Goal: Task Accomplishment & Management: Complete application form

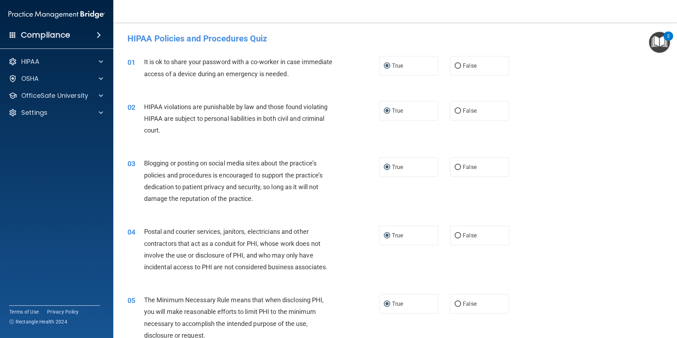
scroll to position [496, 0]
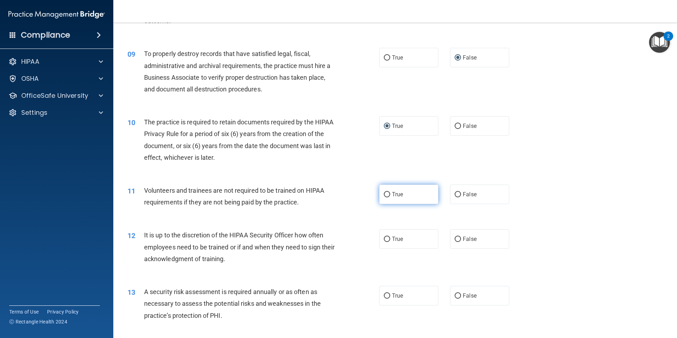
click at [388, 194] on label "True" at bounding box center [408, 194] width 59 height 19
click at [388, 194] on input "True" at bounding box center [387, 194] width 6 height 5
radio input "true"
click at [458, 194] on label "False" at bounding box center [479, 194] width 59 height 19
click at [458, 194] on input "False" at bounding box center [458, 194] width 6 height 5
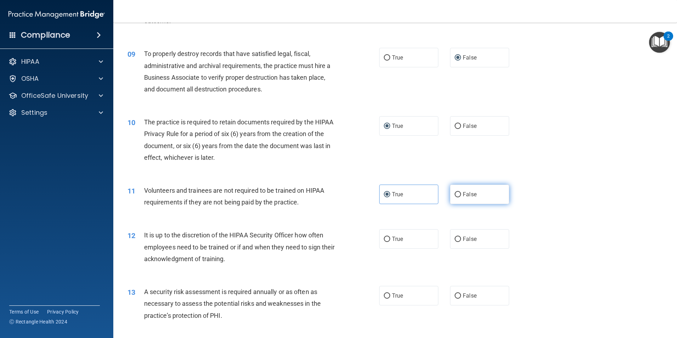
radio input "true"
radio input "false"
click at [457, 237] on input "False" at bounding box center [458, 239] width 6 height 5
radio input "true"
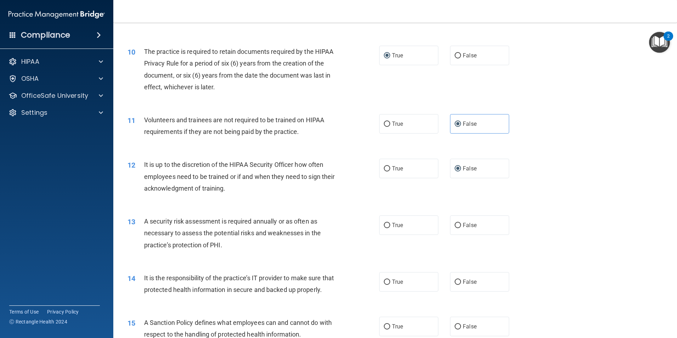
scroll to position [567, 0]
click at [386, 222] on input "True" at bounding box center [387, 224] width 6 height 5
radio input "true"
click at [384, 285] on label "True" at bounding box center [408, 281] width 59 height 19
click at [384, 284] on input "True" at bounding box center [387, 281] width 6 height 5
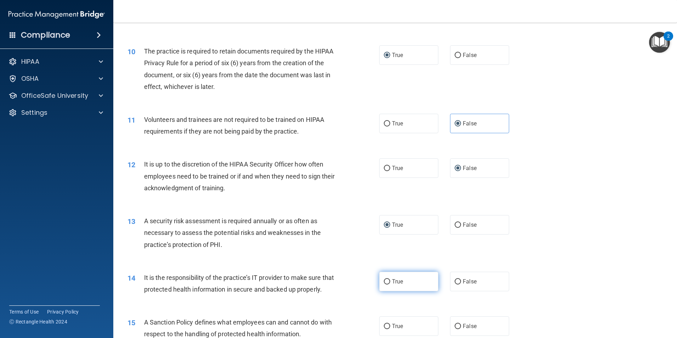
radio input "true"
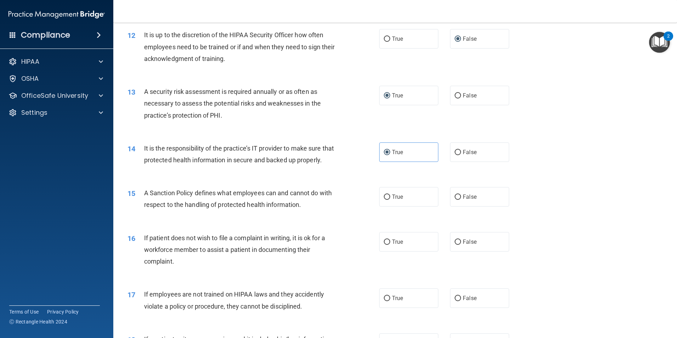
scroll to position [709, 0]
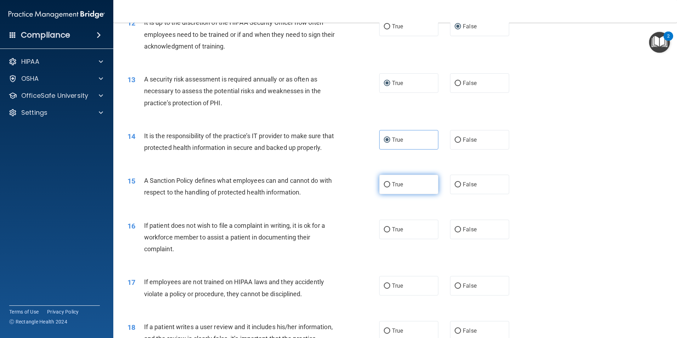
click at [384, 187] on input "True" at bounding box center [387, 184] width 6 height 5
radio input "true"
click at [388, 239] on label "True" at bounding box center [408, 229] width 59 height 19
click at [388, 232] on input "True" at bounding box center [387, 229] width 6 height 5
radio input "true"
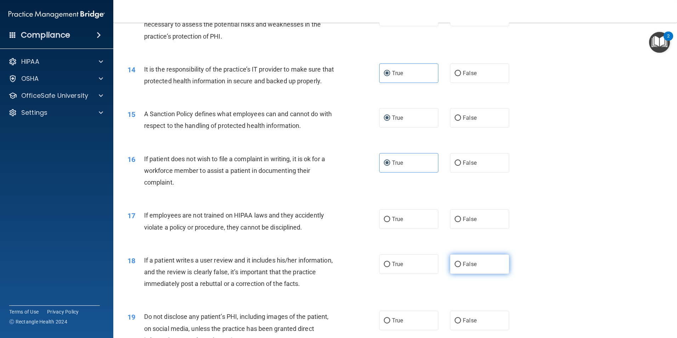
scroll to position [815, 0]
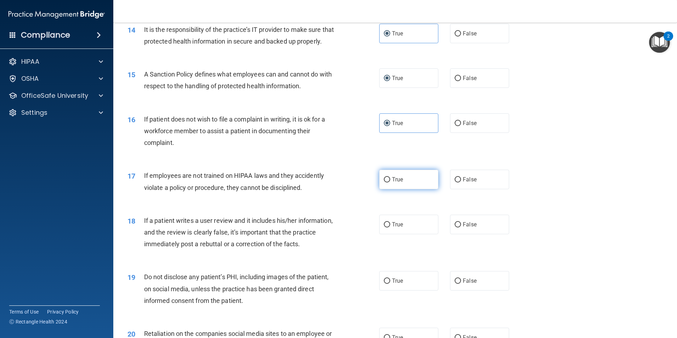
click at [385, 182] on input "True" at bounding box center [387, 179] width 6 height 5
radio input "true"
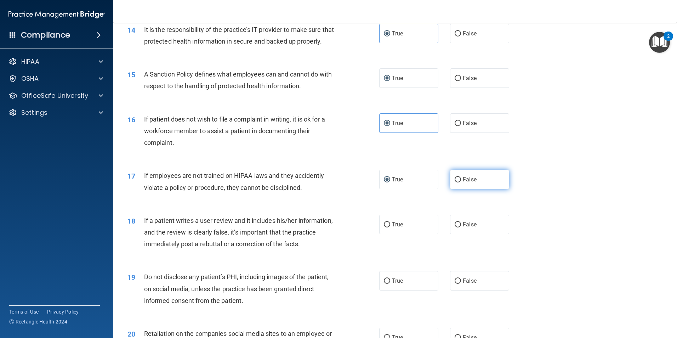
click at [457, 182] on input "False" at bounding box center [458, 179] width 6 height 5
radio input "true"
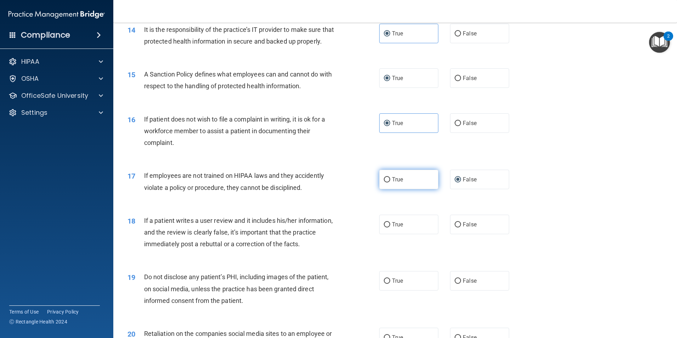
click at [389, 189] on label "True" at bounding box center [408, 179] width 59 height 19
click at [389, 182] on input "True" at bounding box center [387, 179] width 6 height 5
radio input "true"
radio input "false"
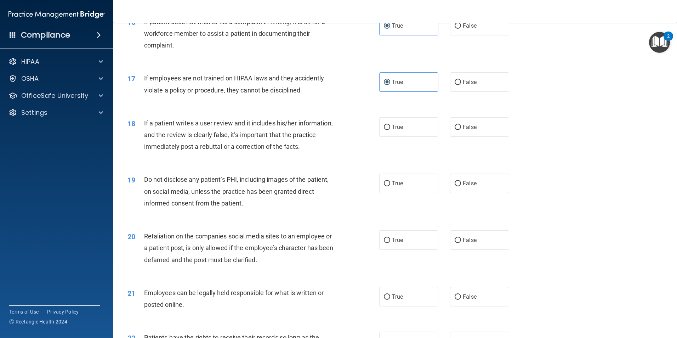
scroll to position [921, 0]
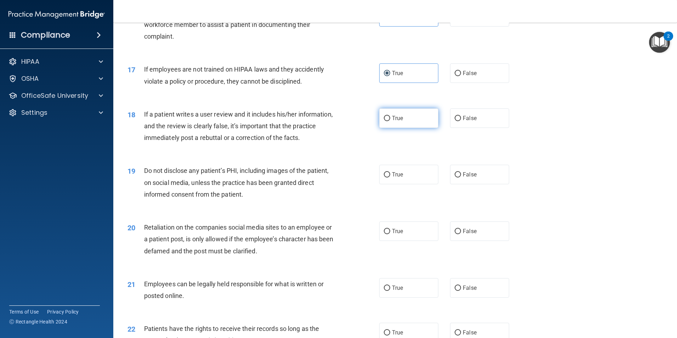
click at [387, 121] on input "True" at bounding box center [387, 118] width 6 height 5
radio input "true"
click at [386, 177] on input "True" at bounding box center [387, 174] width 6 height 5
radio input "true"
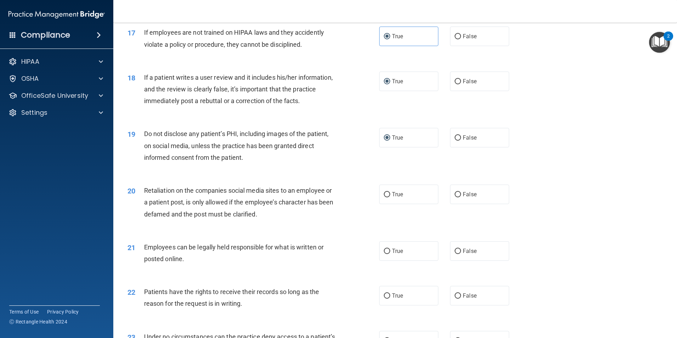
scroll to position [992, 0]
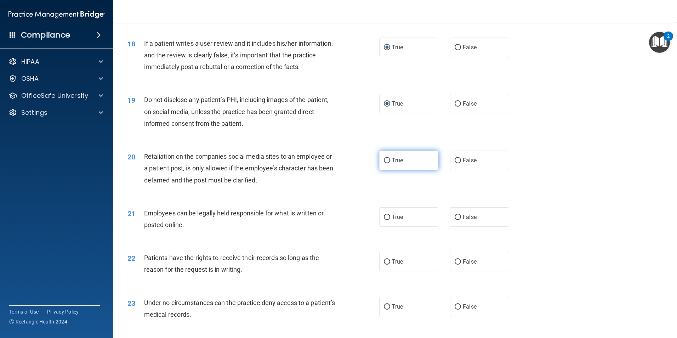
click at [384, 163] on input "True" at bounding box center [387, 160] width 6 height 5
radio input "true"
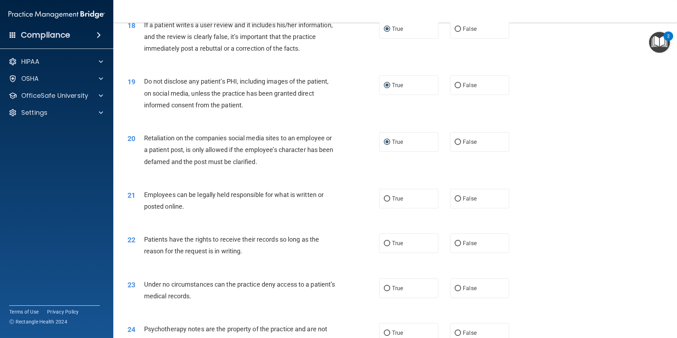
scroll to position [1027, 0]
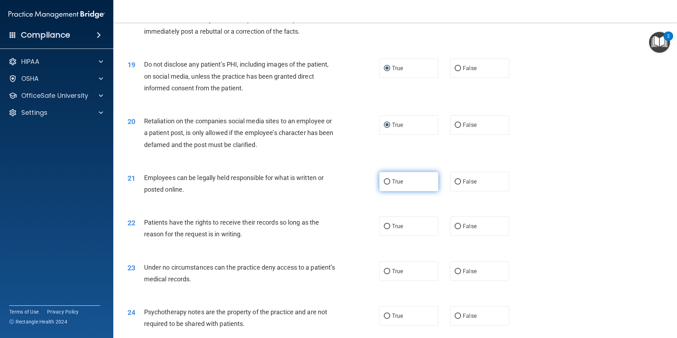
click at [386, 185] on input "True" at bounding box center [387, 181] width 6 height 5
radio input "true"
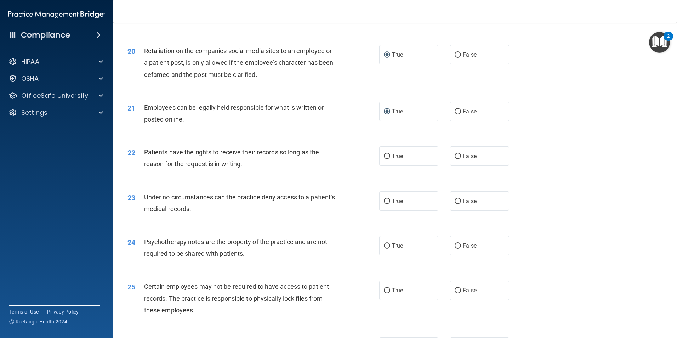
scroll to position [1098, 0]
click at [385, 158] on input "True" at bounding box center [387, 155] width 6 height 5
radio input "true"
click at [384, 210] on label "True" at bounding box center [408, 200] width 59 height 19
click at [384, 203] on input "True" at bounding box center [387, 200] width 6 height 5
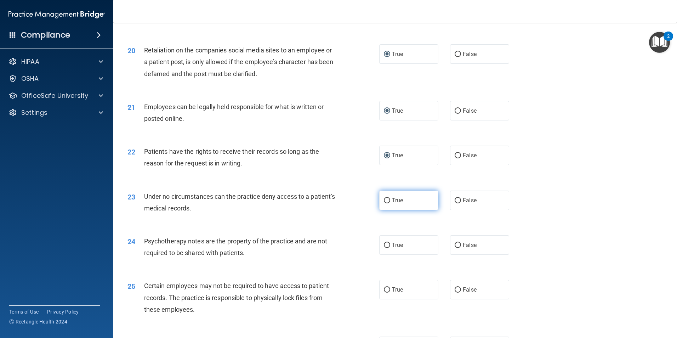
radio input "true"
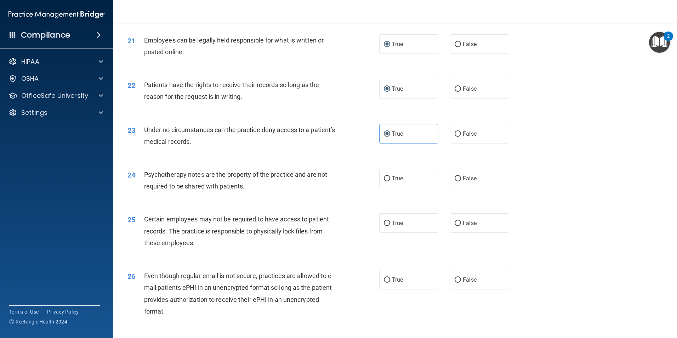
scroll to position [1169, 0]
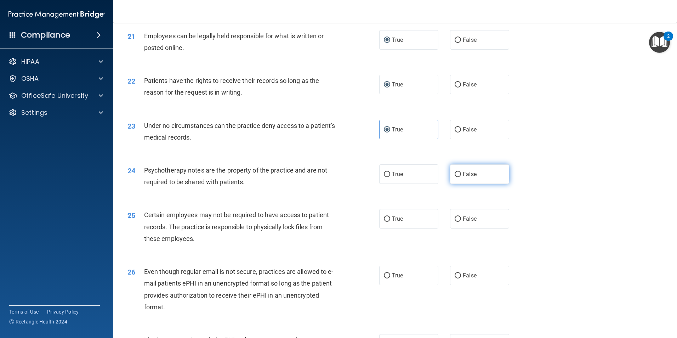
click at [463, 177] on span "False" at bounding box center [470, 174] width 14 height 7
click at [461, 177] on input "False" at bounding box center [458, 174] width 6 height 5
radio input "true"
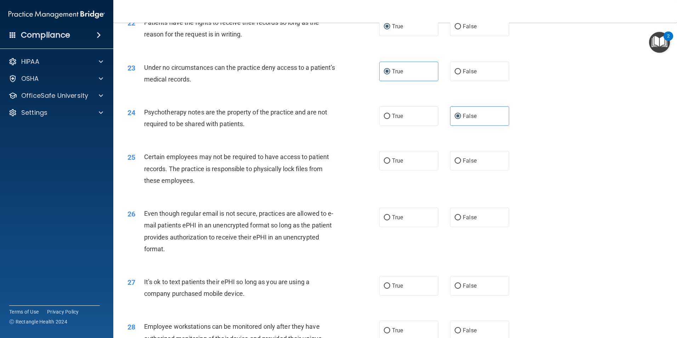
scroll to position [1240, 0]
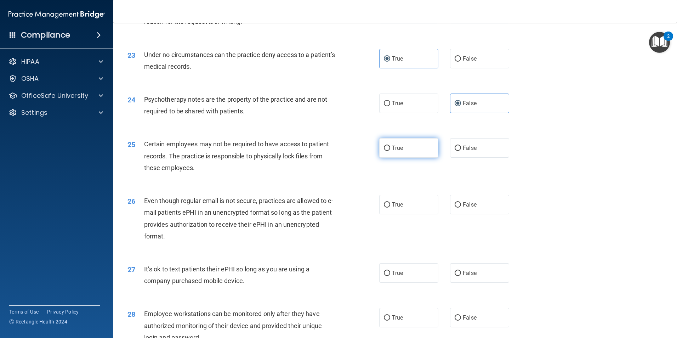
click at [385, 151] on input "True" at bounding box center [387, 148] width 6 height 5
radio input "true"
click at [384, 208] on input "True" at bounding box center [387, 204] width 6 height 5
radio input "true"
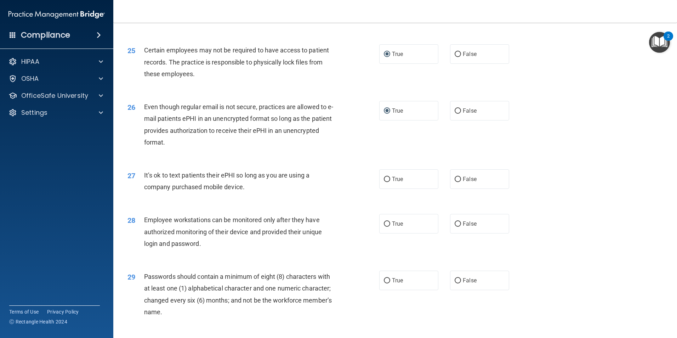
scroll to position [1346, 0]
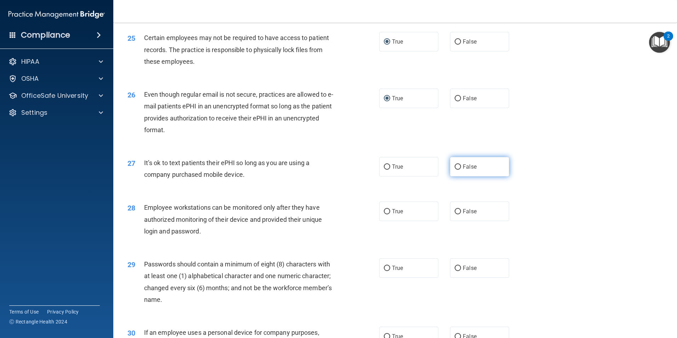
click at [456, 170] on input "False" at bounding box center [458, 166] width 6 height 5
radio input "true"
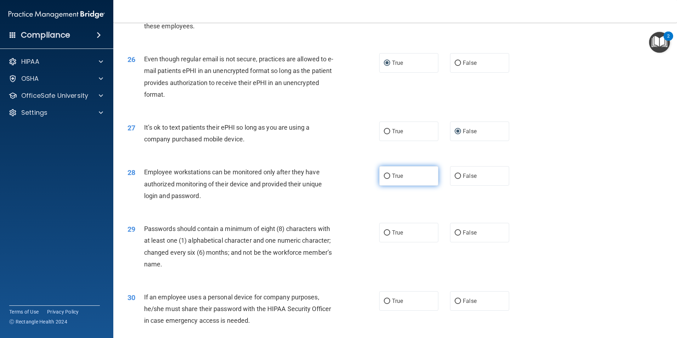
click at [384, 179] on input "True" at bounding box center [387, 176] width 6 height 5
radio input "true"
drag, startPoint x: 385, startPoint y: 245, endPoint x: 382, endPoint y: 245, distance: 3.6
click at [384, 236] on input "True" at bounding box center [387, 232] width 6 height 5
radio input "true"
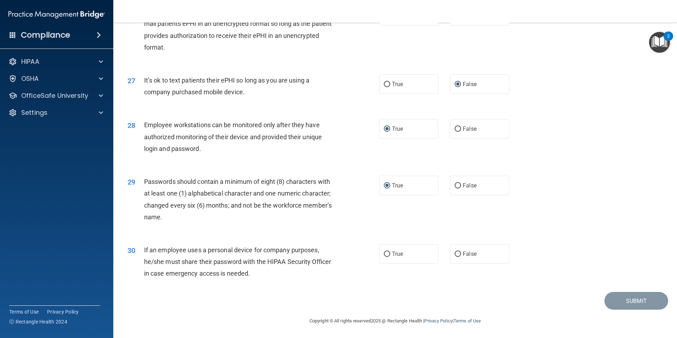
scroll to position [1440, 0]
click at [392, 253] on span "True" at bounding box center [397, 253] width 11 height 7
click at [390, 253] on input "True" at bounding box center [387, 254] width 6 height 5
radio input "true"
click at [622, 297] on button "Submit" at bounding box center [637, 301] width 64 height 18
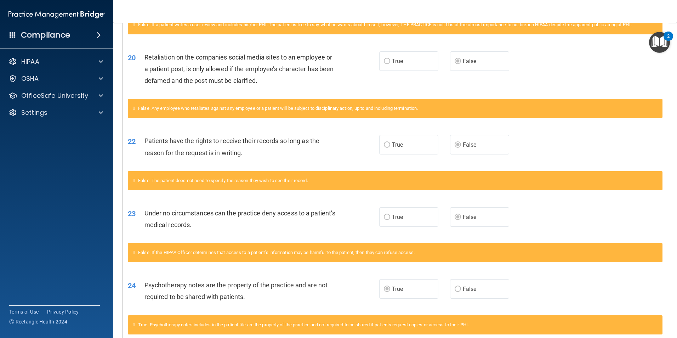
scroll to position [610, 0]
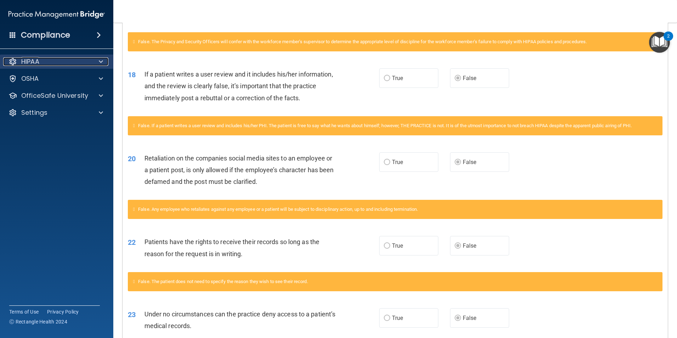
click at [98, 60] on div at bounding box center [100, 61] width 18 height 9
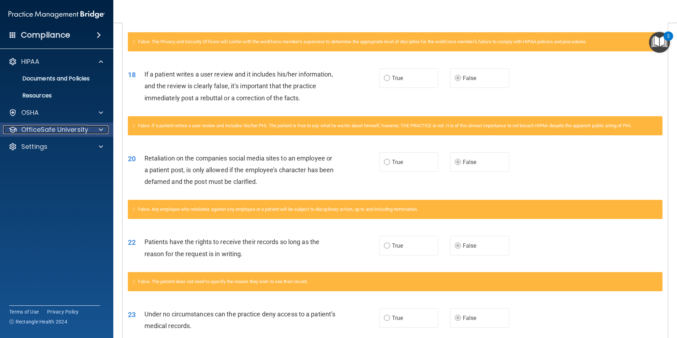
click at [101, 129] on span at bounding box center [101, 129] width 4 height 9
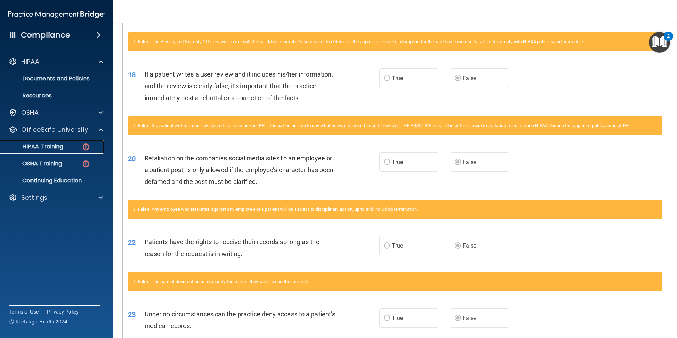
click at [51, 145] on p "HIPAA Training" at bounding box center [34, 146] width 58 height 7
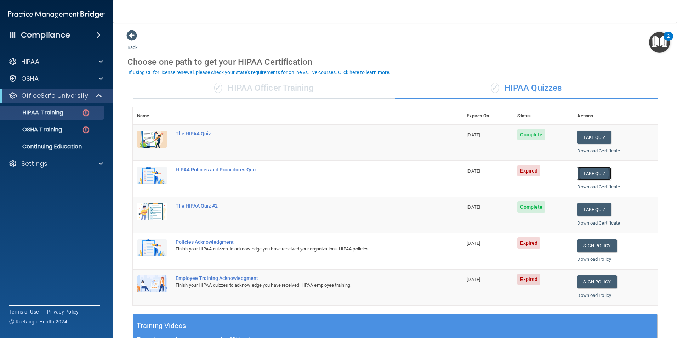
click at [587, 171] on button "Take Quiz" at bounding box center [594, 173] width 34 height 13
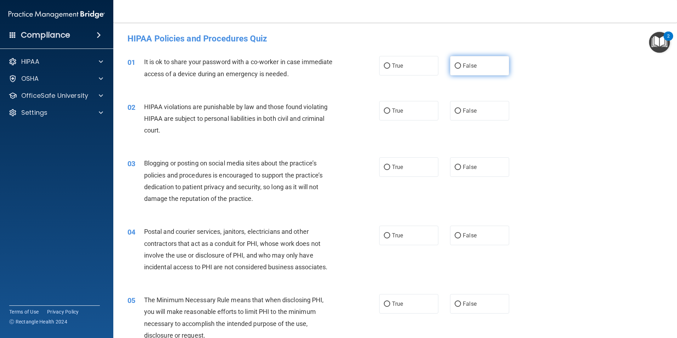
click at [455, 68] on input "False" at bounding box center [458, 65] width 6 height 5
radio input "true"
click at [385, 111] on input "True" at bounding box center [387, 110] width 6 height 5
radio input "true"
click at [455, 169] on input "False" at bounding box center [458, 167] width 6 height 5
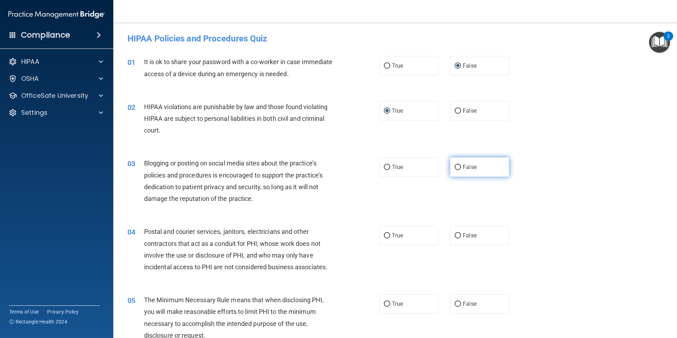
radio input "true"
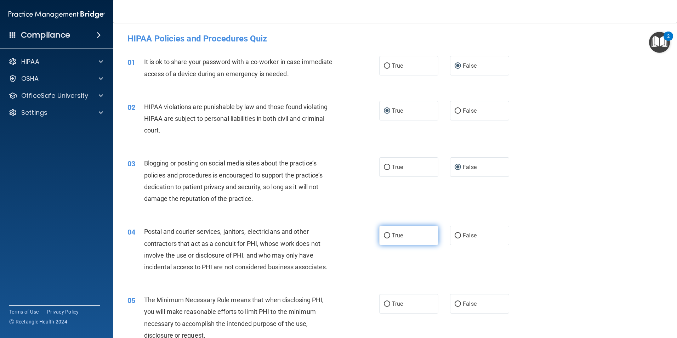
click at [385, 235] on input "True" at bounding box center [387, 235] width 6 height 5
radio input "true"
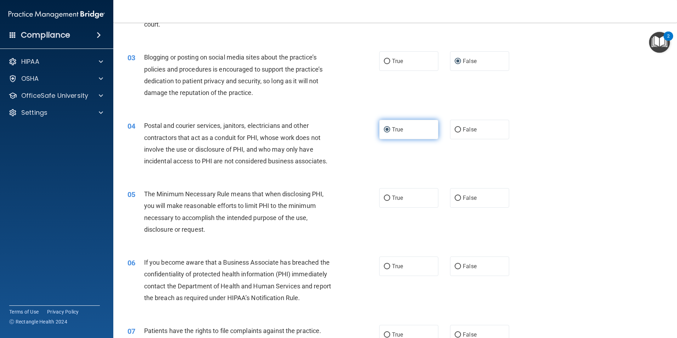
scroll to position [106, 0]
click at [384, 198] on input "True" at bounding box center [387, 197] width 6 height 5
radio input "true"
click at [455, 264] on input "False" at bounding box center [458, 266] width 6 height 5
radio input "true"
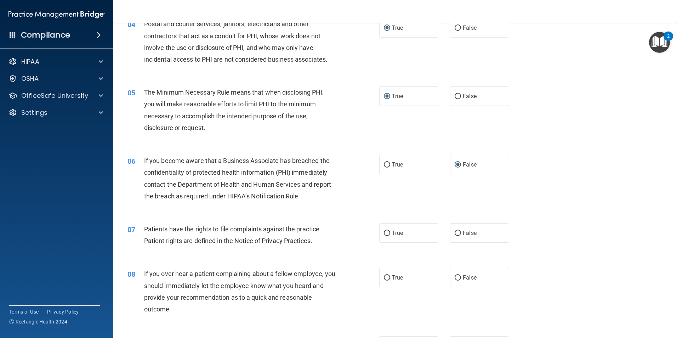
scroll to position [248, 0]
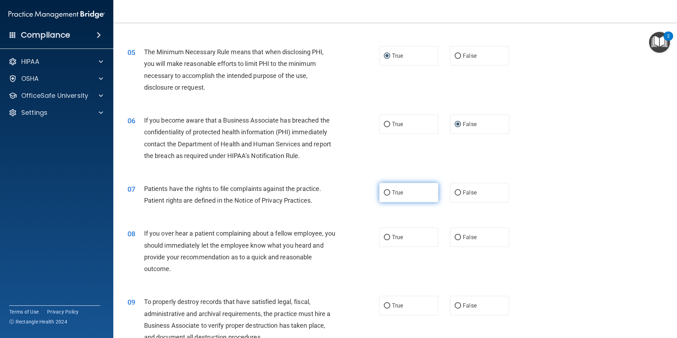
click at [384, 193] on input "True" at bounding box center [387, 192] width 6 height 5
radio input "true"
click at [455, 238] on input "False" at bounding box center [458, 237] width 6 height 5
radio input "true"
click at [458, 309] on label "False" at bounding box center [479, 305] width 59 height 19
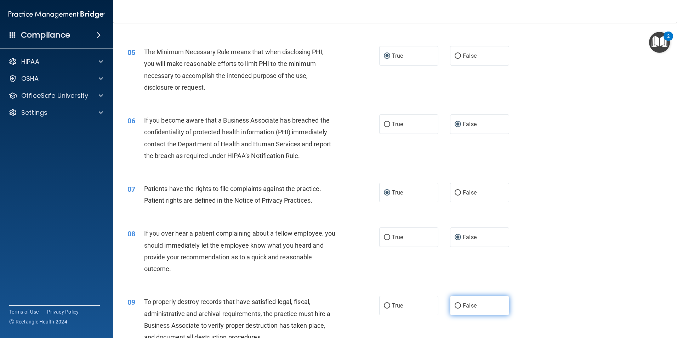
click at [458, 309] on input "False" at bounding box center [458, 305] width 6 height 5
radio input "true"
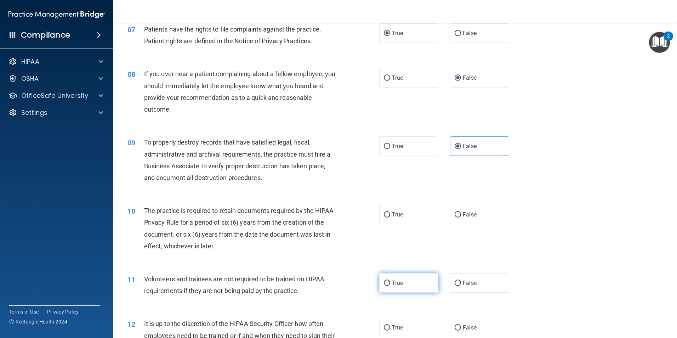
scroll to position [425, 0]
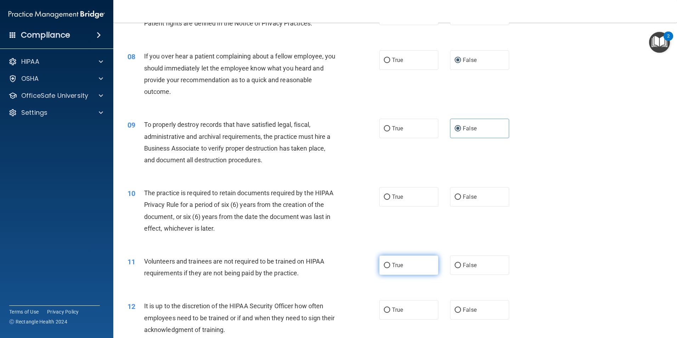
click at [384, 266] on input "True" at bounding box center [387, 265] width 6 height 5
radio input "true"
click at [384, 199] on input "True" at bounding box center [387, 196] width 6 height 5
radio input "true"
click at [455, 264] on input "False" at bounding box center [458, 265] width 6 height 5
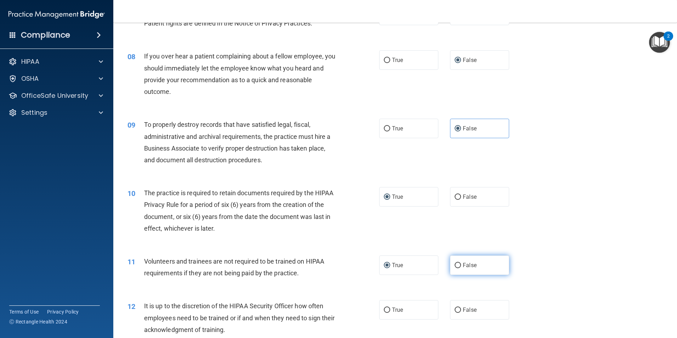
radio input "true"
radio input "false"
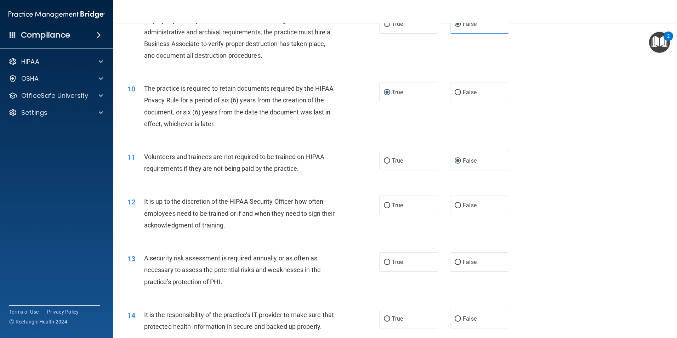
scroll to position [531, 0]
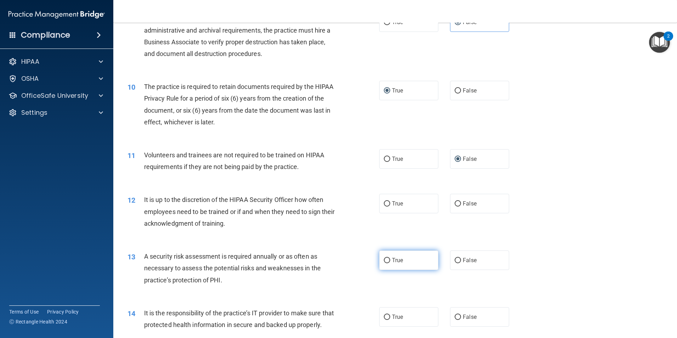
click at [384, 259] on input "True" at bounding box center [387, 260] width 6 height 5
radio input "true"
click at [387, 258] on input "True" at bounding box center [387, 260] width 6 height 5
click at [455, 202] on input "False" at bounding box center [458, 203] width 6 height 5
radio input "true"
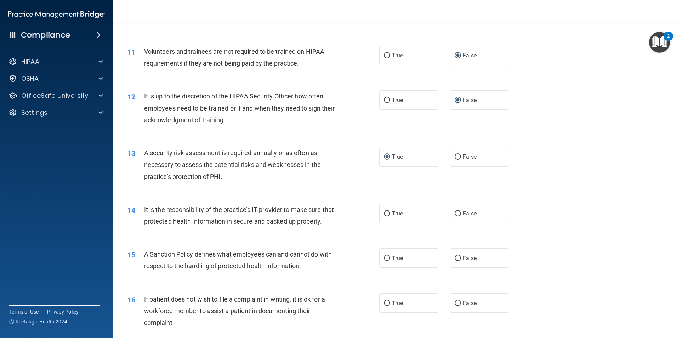
scroll to position [638, 0]
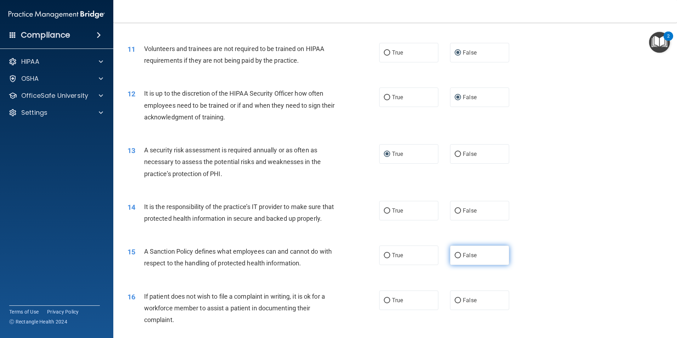
click at [455, 258] on input "False" at bounding box center [458, 255] width 6 height 5
radio input "true"
click at [456, 213] on input "False" at bounding box center [458, 210] width 6 height 5
radio input "true"
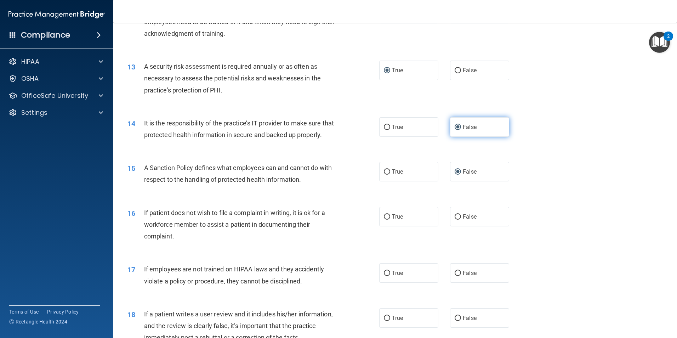
scroll to position [744, 0]
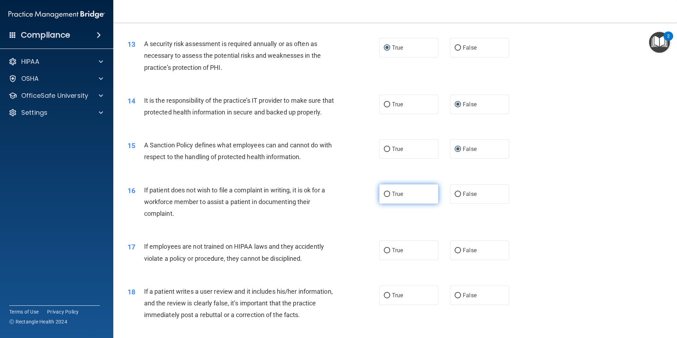
click at [385, 197] on input "True" at bounding box center [387, 194] width 6 height 5
radio input "true"
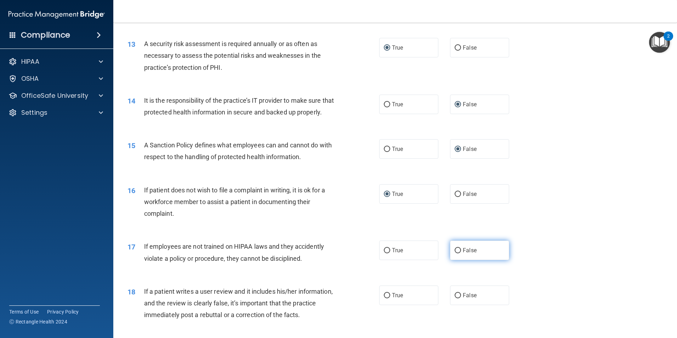
click at [455, 253] on input "False" at bounding box center [458, 250] width 6 height 5
radio input "true"
click at [456, 298] on input "False" at bounding box center [458, 295] width 6 height 5
radio input "true"
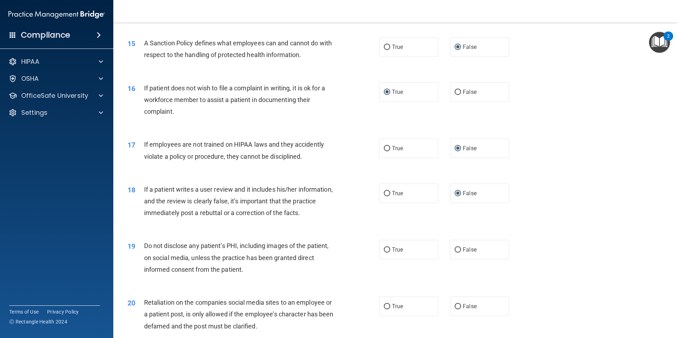
scroll to position [850, 0]
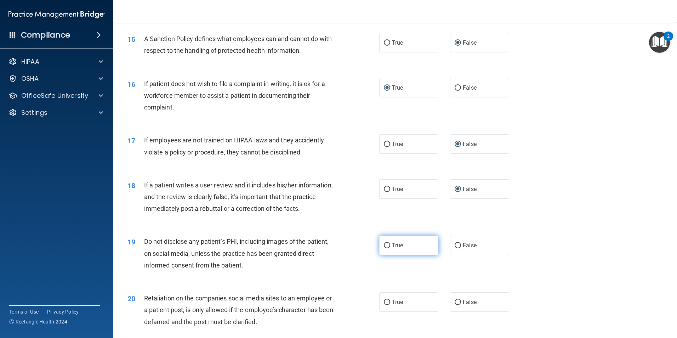
click at [386, 248] on input "True" at bounding box center [387, 245] width 6 height 5
radio input "true"
click at [457, 305] on input "False" at bounding box center [458, 302] width 6 height 5
radio input "true"
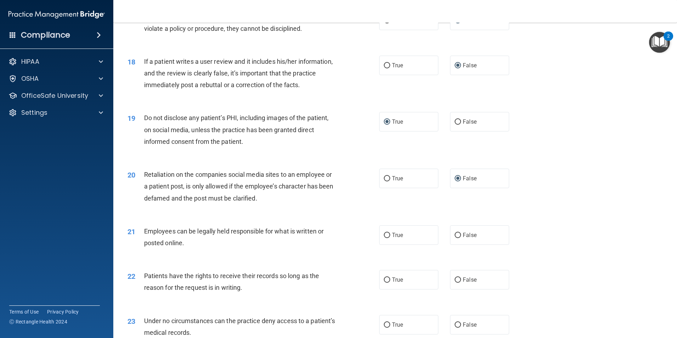
scroll to position [992, 0]
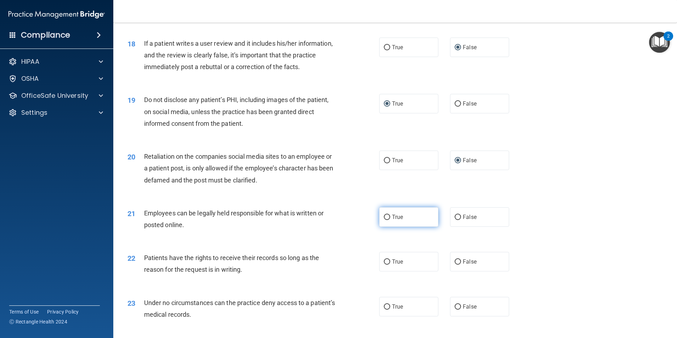
click at [384, 220] on input "True" at bounding box center [387, 217] width 6 height 5
radio input "true"
click at [455, 265] on input "False" at bounding box center [458, 261] width 6 height 5
radio input "true"
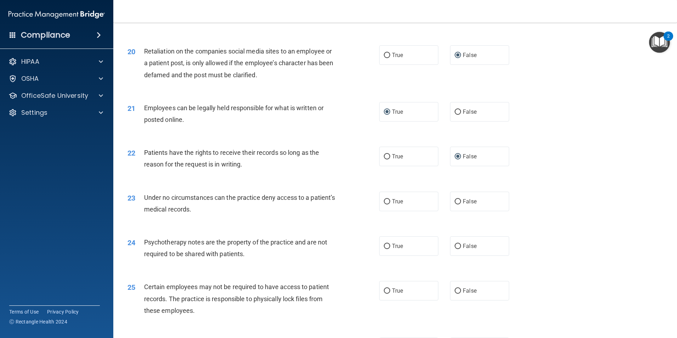
scroll to position [1098, 0]
click at [455, 203] on input "False" at bounding box center [458, 200] width 6 height 5
radio input "true"
click at [455, 248] on input "False" at bounding box center [458, 245] width 6 height 5
radio input "true"
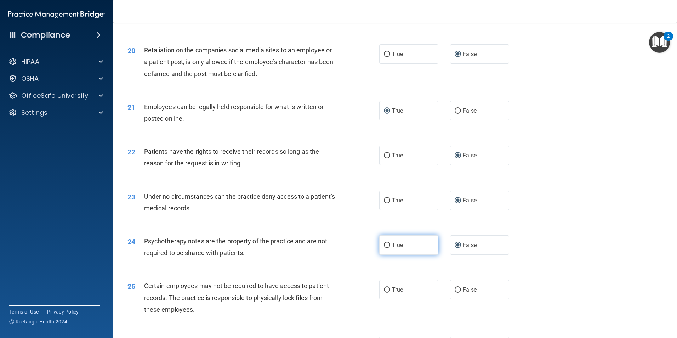
click at [386, 253] on label "True" at bounding box center [408, 244] width 59 height 19
click at [386, 248] on input "True" at bounding box center [387, 245] width 6 height 5
radio input "true"
click at [455, 248] on input "False" at bounding box center [458, 245] width 6 height 5
radio input "true"
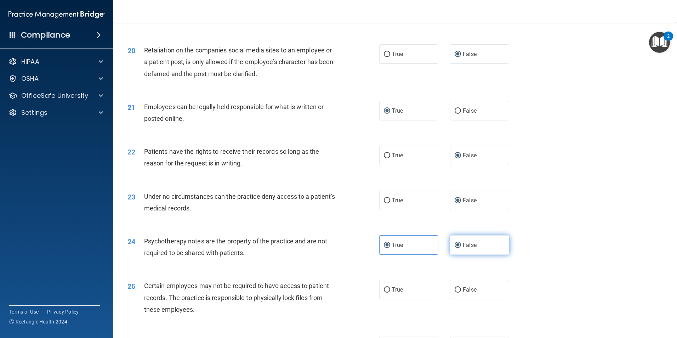
radio input "false"
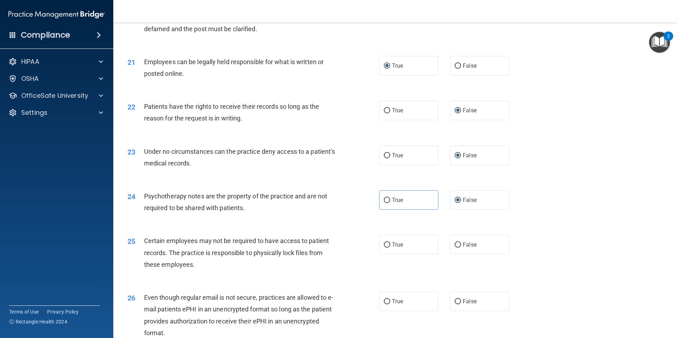
scroll to position [1169, 0]
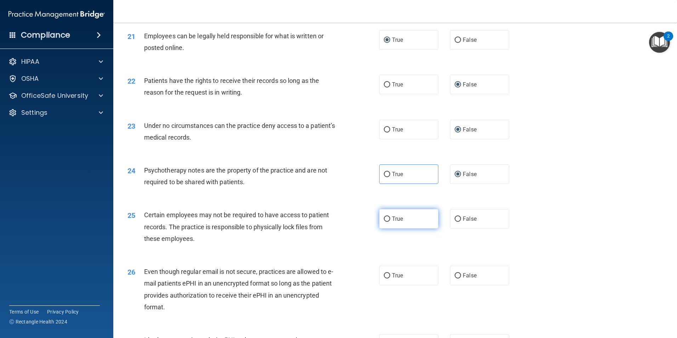
click at [384, 222] on input "True" at bounding box center [387, 218] width 6 height 5
radio input "true"
click at [385, 278] on input "True" at bounding box center [387, 275] width 6 height 5
radio input "true"
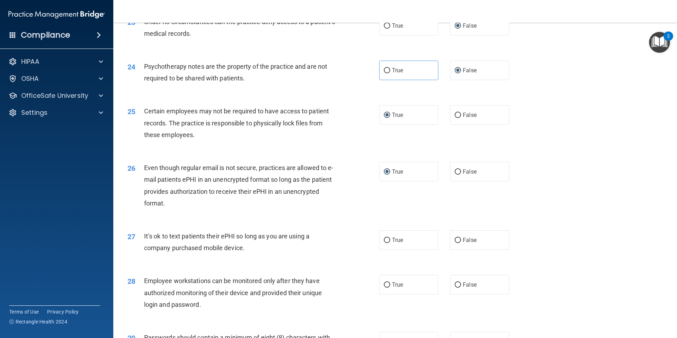
scroll to position [1275, 0]
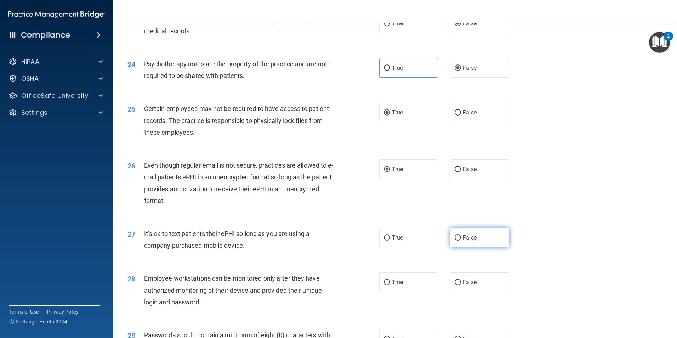
click at [455, 241] on input "False" at bounding box center [458, 237] width 6 height 5
radio input "true"
click at [456, 285] on input "False" at bounding box center [458, 282] width 6 height 5
radio input "true"
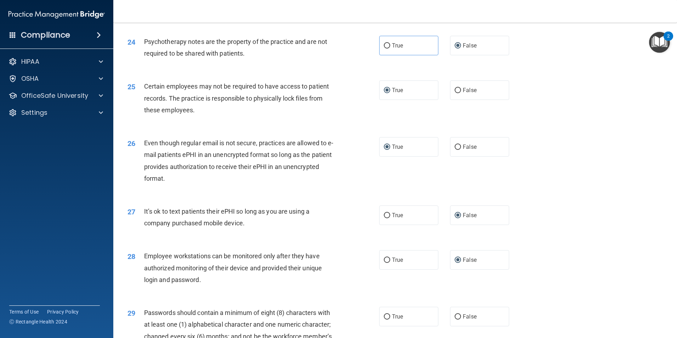
scroll to position [1382, 0]
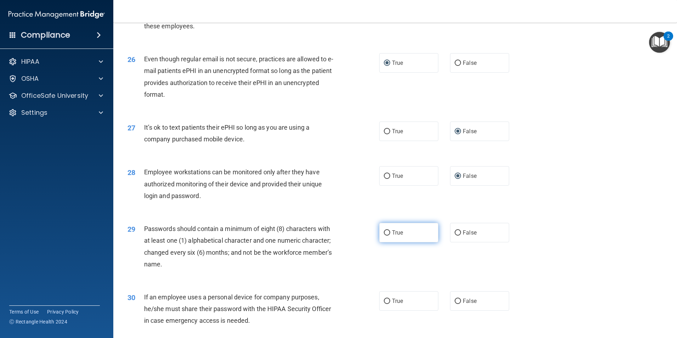
click at [381, 242] on label "True" at bounding box center [408, 232] width 59 height 19
click at [384, 236] on input "True" at bounding box center [387, 232] width 6 height 5
radio input "true"
click at [455, 304] on input "False" at bounding box center [458, 301] width 6 height 5
radio input "true"
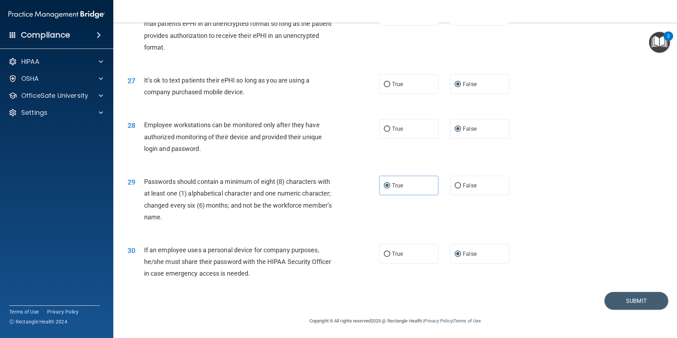
scroll to position [1440, 0]
click at [628, 298] on button "Submit" at bounding box center [637, 301] width 64 height 18
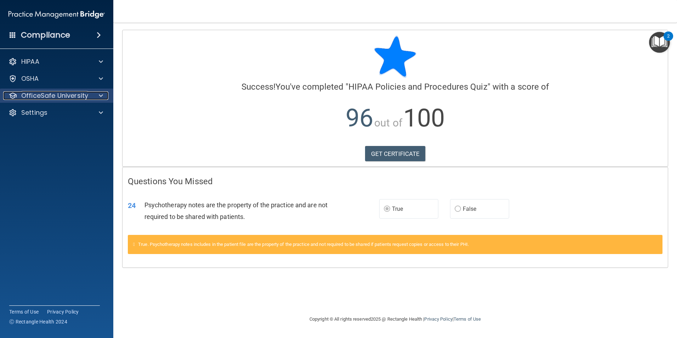
click at [100, 94] on span at bounding box center [101, 95] width 4 height 9
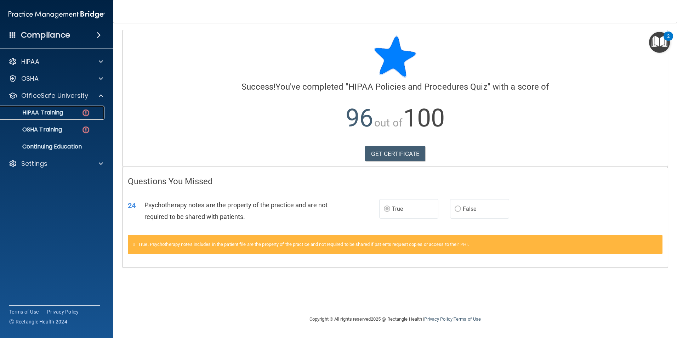
click at [85, 114] on img at bounding box center [85, 112] width 9 height 9
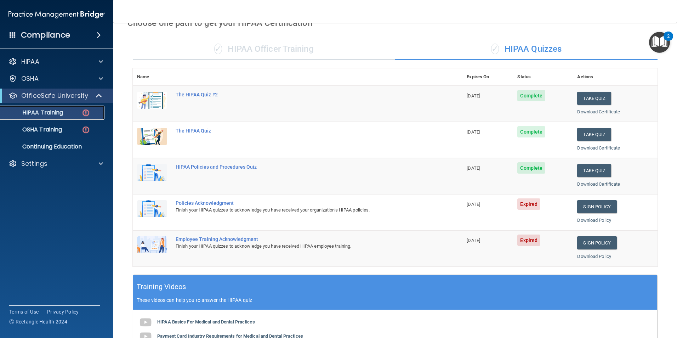
scroll to position [35, 0]
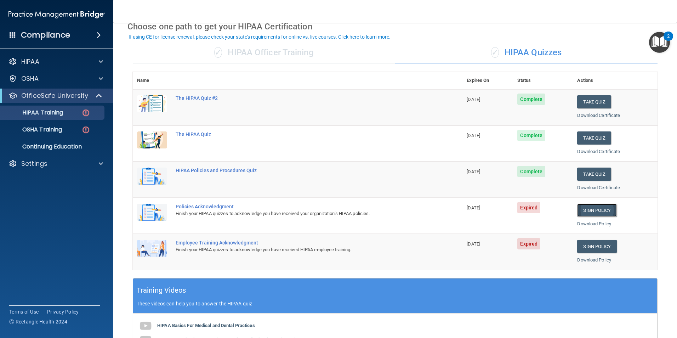
click at [587, 207] on link "Sign Policy" at bounding box center [596, 210] width 39 height 13
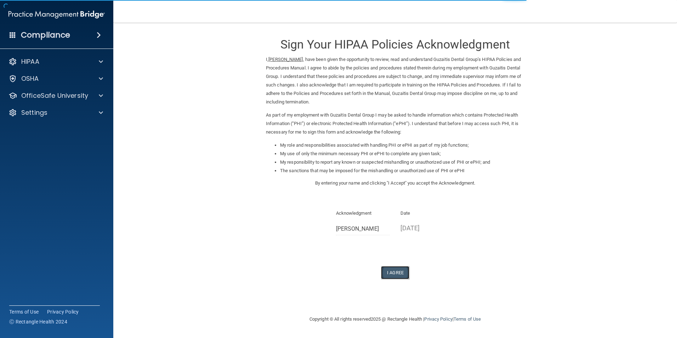
click at [398, 270] on button "I Agree" at bounding box center [395, 272] width 28 height 13
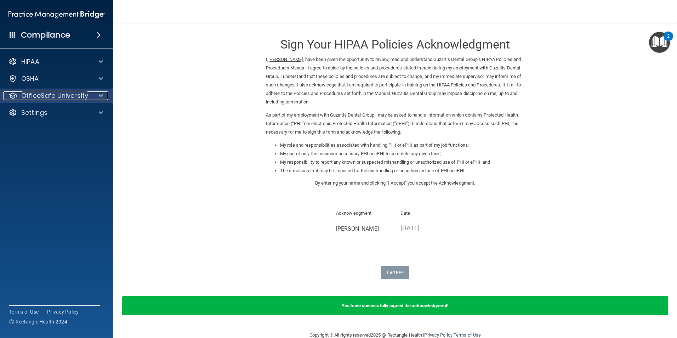
click at [102, 95] on span at bounding box center [101, 95] width 4 height 9
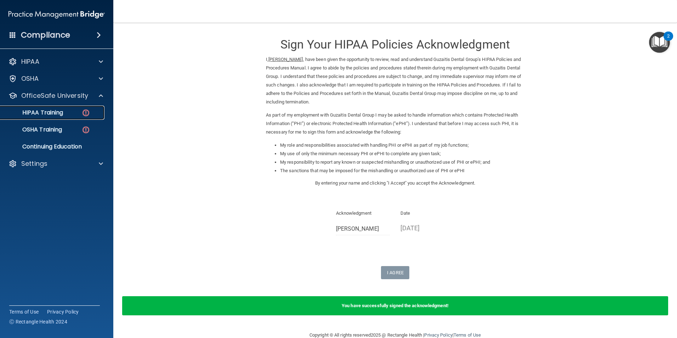
click at [85, 112] on img at bounding box center [85, 112] width 9 height 9
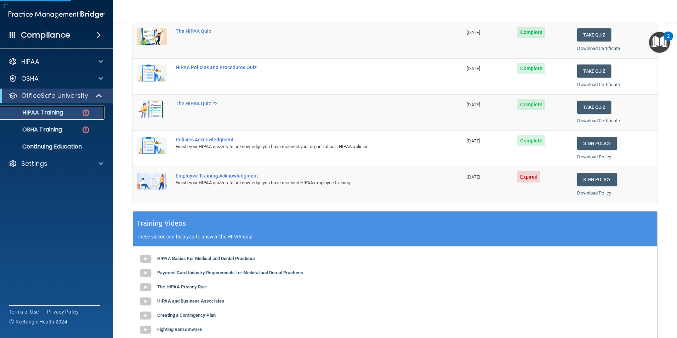
scroll to position [106, 0]
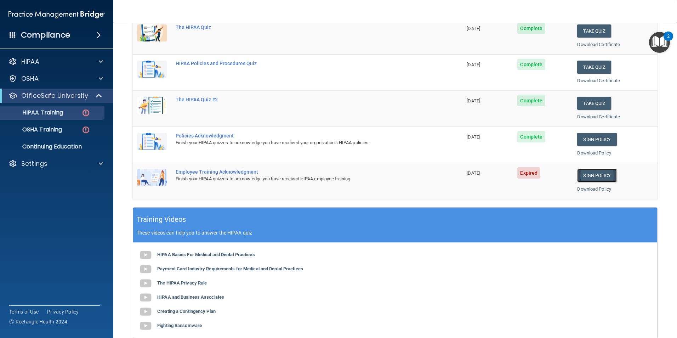
click at [597, 173] on link "Sign Policy" at bounding box center [596, 175] width 39 height 13
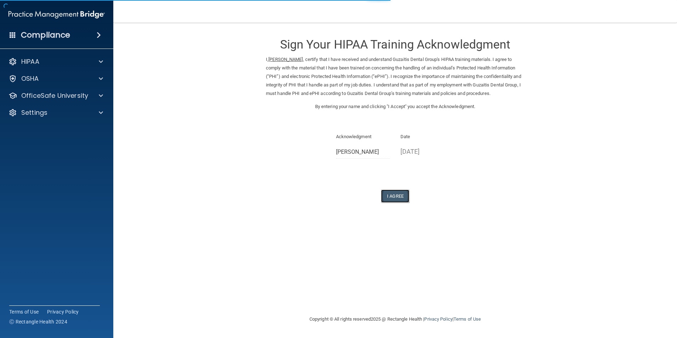
click at [396, 196] on button "I Agree" at bounding box center [395, 196] width 28 height 13
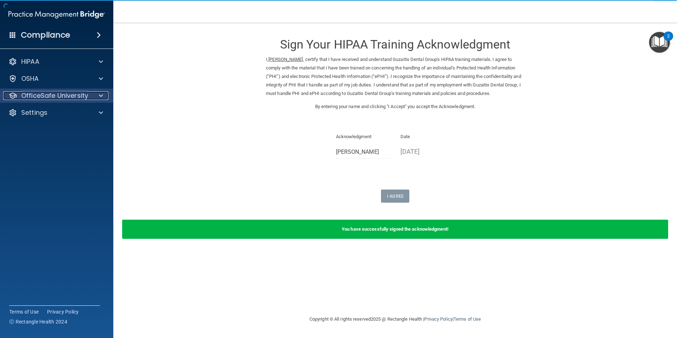
click at [100, 95] on span at bounding box center [101, 95] width 4 height 9
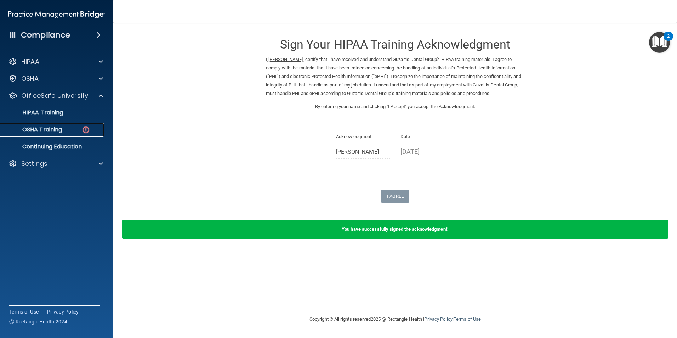
click at [88, 129] on img at bounding box center [85, 129] width 9 height 9
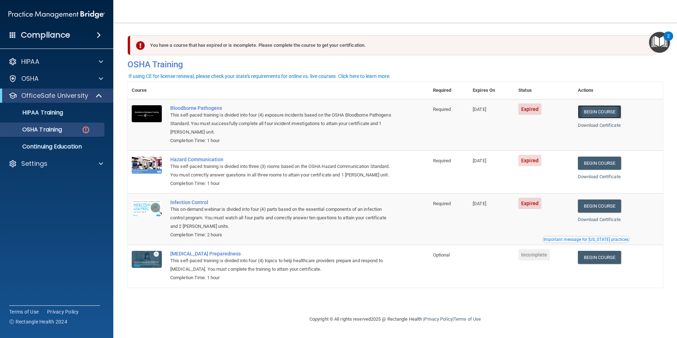
click at [604, 111] on link "Begin Course" at bounding box center [599, 111] width 43 height 13
click at [591, 110] on link "Begin Course" at bounding box center [599, 111] width 43 height 13
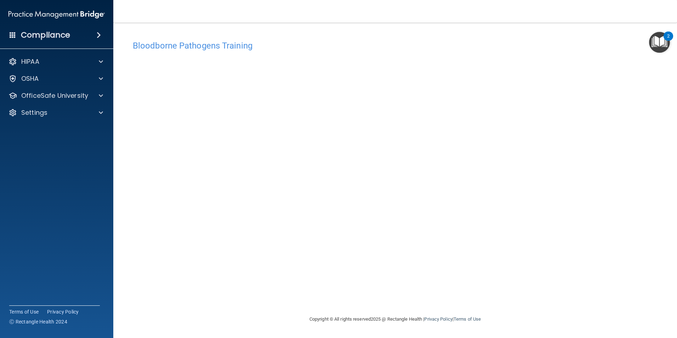
click at [670, 34] on div "2" at bounding box center [669, 36] width 10 height 9
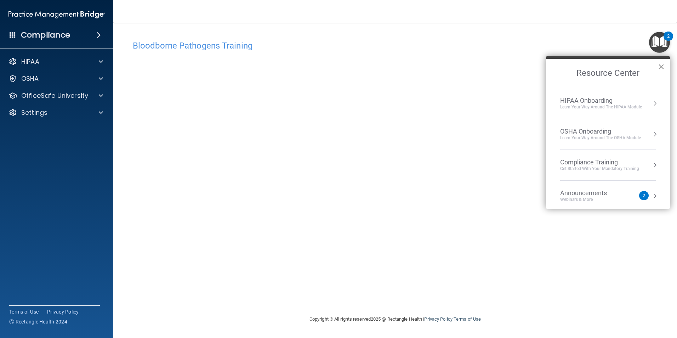
click at [663, 65] on button "×" at bounding box center [661, 66] width 7 height 11
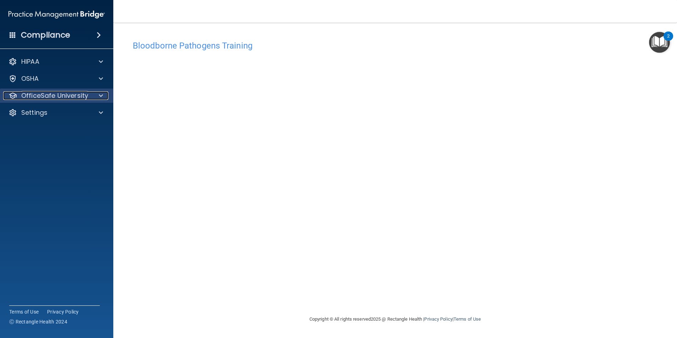
click at [101, 93] on span at bounding box center [101, 95] width 4 height 9
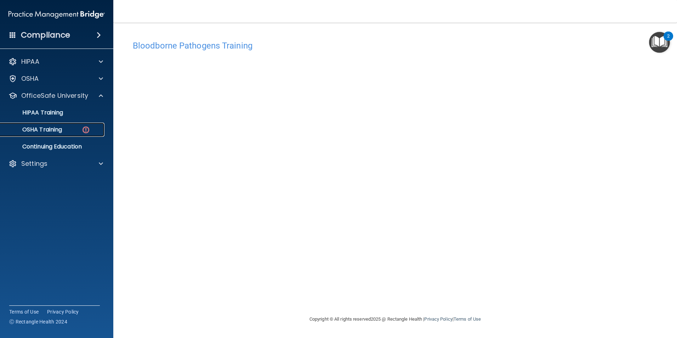
click at [53, 128] on p "OSHA Training" at bounding box center [33, 129] width 57 height 7
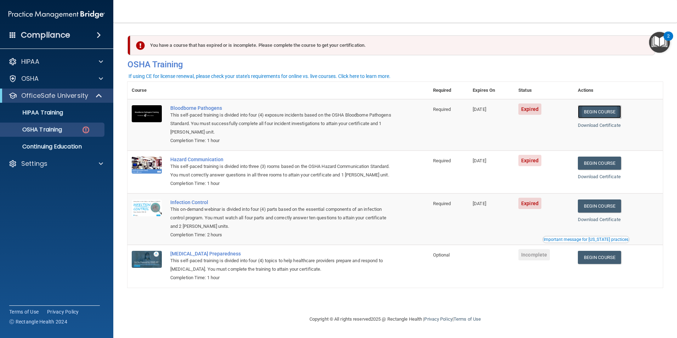
click at [594, 113] on link "Begin Course" at bounding box center [599, 111] width 43 height 13
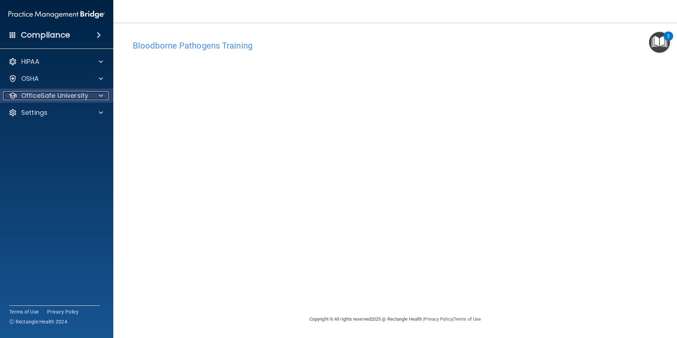
click at [102, 96] on span at bounding box center [101, 95] width 4 height 9
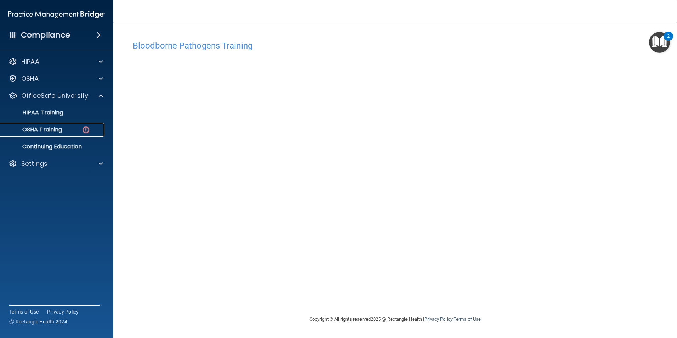
click at [85, 129] on img at bounding box center [85, 129] width 9 height 9
